Goal: Task Accomplishment & Management: Manage account settings

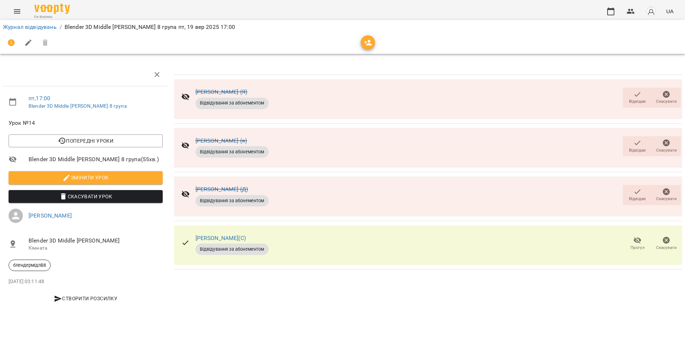
click at [636, 191] on icon "button" at bounding box center [637, 192] width 9 height 9
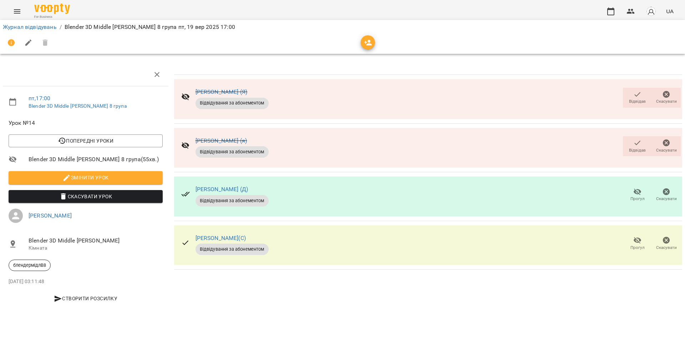
click at [634, 88] on button "Відвідав" at bounding box center [636, 98] width 29 height 20
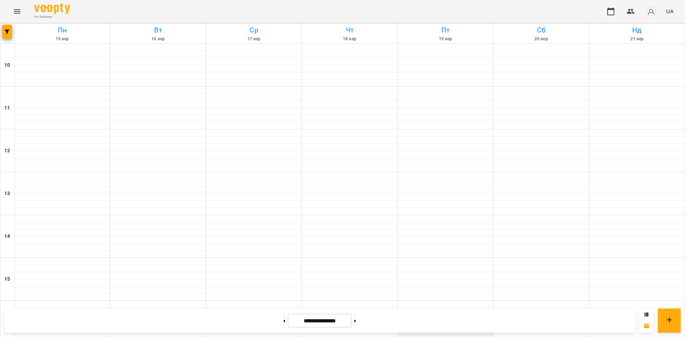
scroll to position [285, 0]
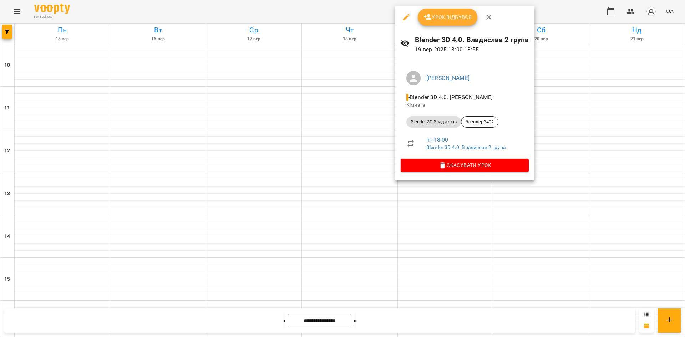
click at [581, 117] on div at bounding box center [342, 168] width 685 height 337
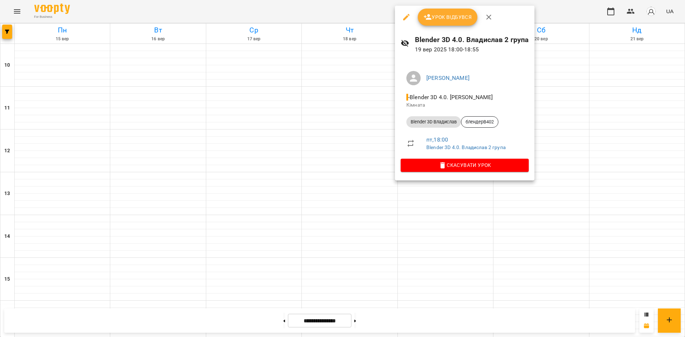
click at [421, 19] on button "Урок відбувся" at bounding box center [447, 17] width 60 height 17
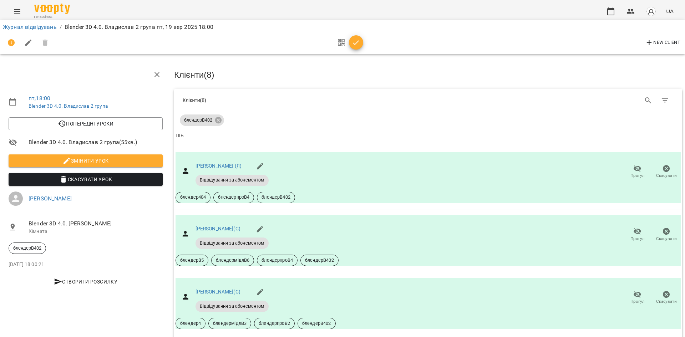
click at [357, 41] on icon "button" at bounding box center [356, 43] width 9 height 9
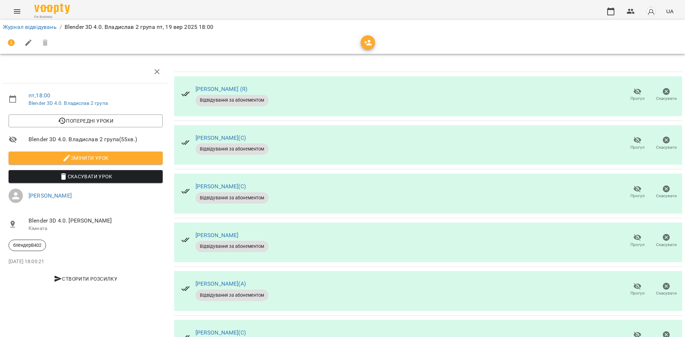
scroll to position [139, 0]
